Goal: Contribute content: Contribute content

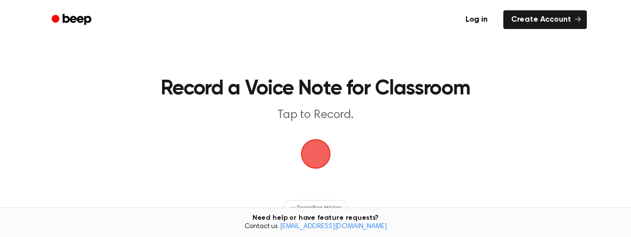
click at [321, 149] on span "button" at bounding box center [315, 154] width 30 height 30
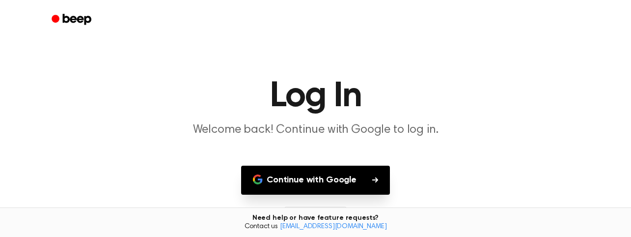
click at [315, 182] on button "Continue with Google" at bounding box center [315, 179] width 149 height 29
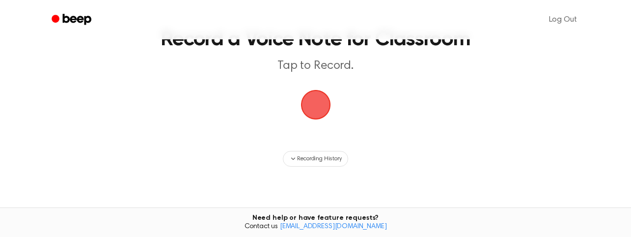
scroll to position [50, 0]
click at [307, 108] on span "button" at bounding box center [314, 103] width 33 height 33
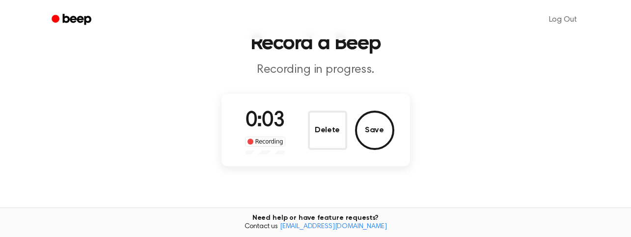
scroll to position [51, 0]
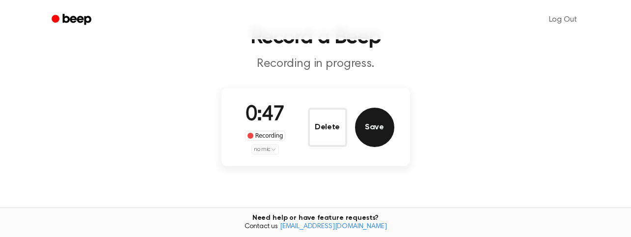
click at [383, 124] on button "Save" at bounding box center [374, 126] width 39 height 39
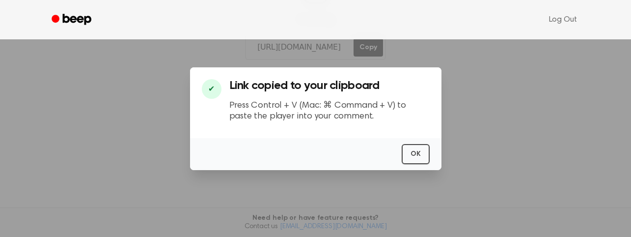
scroll to position [177, 0]
click at [417, 155] on button "OK" at bounding box center [415, 154] width 28 height 20
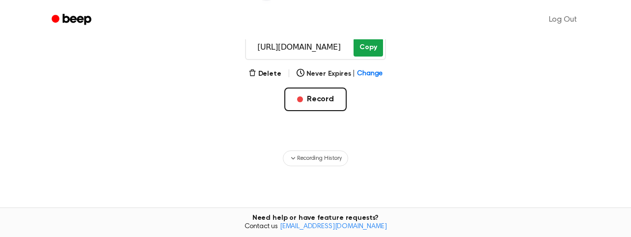
click at [375, 47] on button "Copy" at bounding box center [367, 47] width 29 height 18
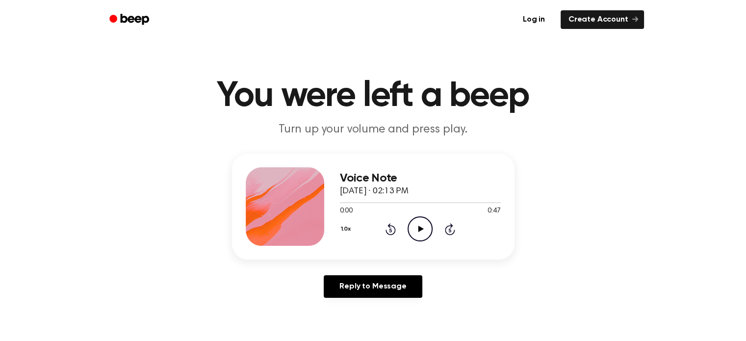
click at [420, 227] on icon at bounding box center [421, 229] width 5 height 6
click at [732, 291] on div "Voice Note October 6, 2025 · 02:13 PM 0:27 0:47 Your browser does not support t…" at bounding box center [373, 230] width 723 height 152
